Goal: Find specific page/section: Find specific page/section

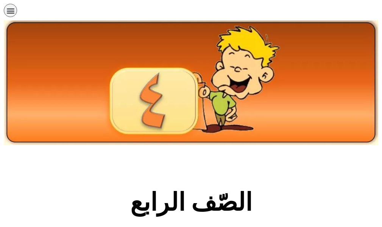
scroll to position [227, 0]
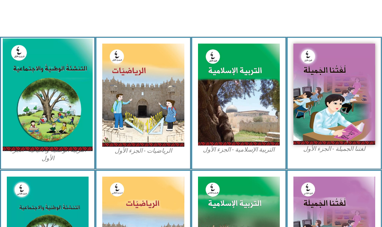
click at [33, 100] on img at bounding box center [48, 95] width 90 height 112
click at [72, 93] on img at bounding box center [48, 95] width 90 height 112
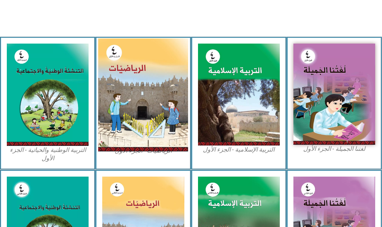
click at [138, 88] on img at bounding box center [143, 95] width 90 height 113
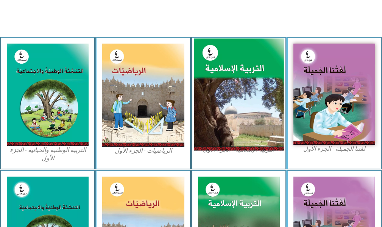
click at [279, 87] on img at bounding box center [239, 95] width 90 height 112
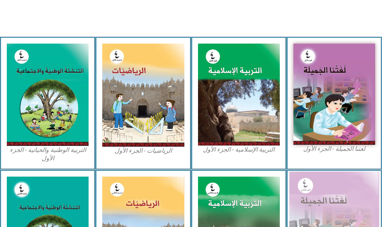
scroll to position [265, 0]
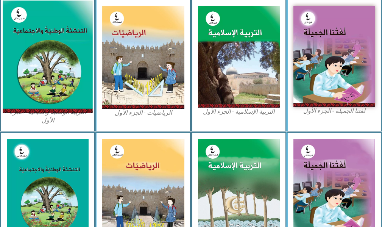
click at [76, 28] on img at bounding box center [48, 57] width 90 height 112
drag, startPoint x: 76, startPoint y: 28, endPoint x: 81, endPoint y: 8, distance: 20.6
click at [77, 28] on img at bounding box center [48, 57] width 90 height 112
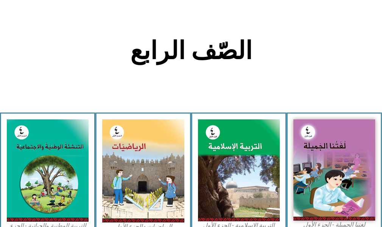
scroll to position [189, 0]
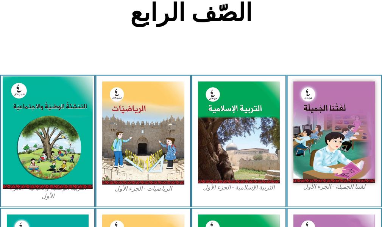
click at [66, 106] on img at bounding box center [48, 132] width 90 height 112
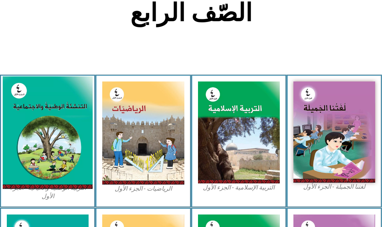
click at [66, 106] on img at bounding box center [48, 132] width 90 height 112
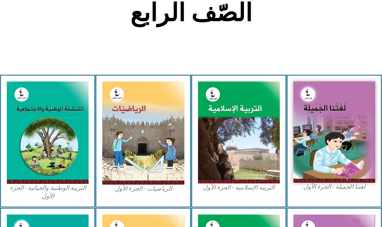
click at [48, 53] on section "الصّف الرابع" at bounding box center [191, 16] width 382 height 115
click at [201, 41] on section "الصّف الرابع" at bounding box center [191, 16] width 382 height 115
